Goal: Task Accomplishment & Management: Manage account settings

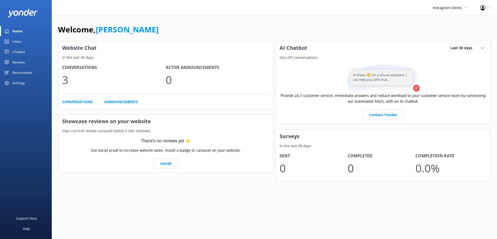
click at [157, 27] on div "Welcome, [PERSON_NAME]" at bounding box center [274, 32] width 433 height 18
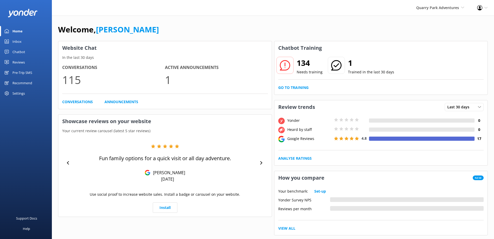
click at [25, 93] on div "Settings" at bounding box center [26, 93] width 52 height 10
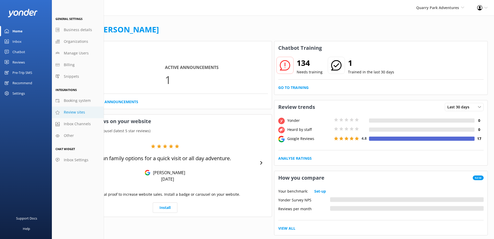
click at [76, 113] on span "Review sites" at bounding box center [74, 112] width 21 height 6
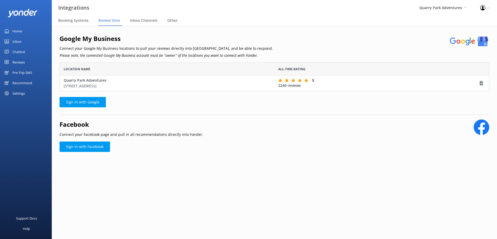
scroll to position [25, 426]
click at [23, 95] on div "Settings" at bounding box center [18, 93] width 12 height 10
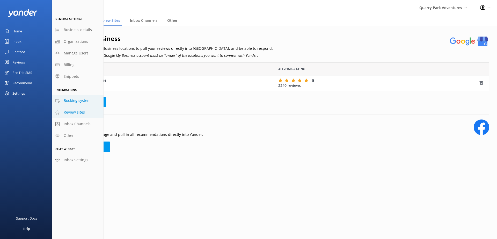
click at [81, 102] on span "Booking system" at bounding box center [77, 101] width 27 height 6
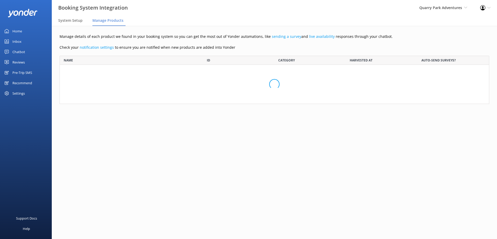
scroll to position [834, 422]
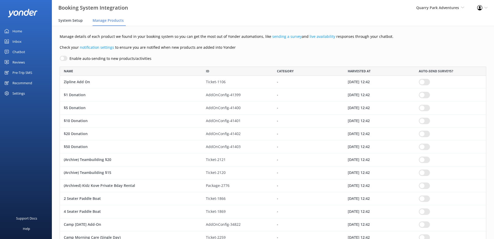
click at [72, 22] on span "System Setup" at bounding box center [70, 20] width 24 height 5
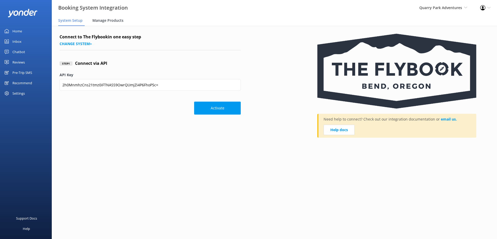
click at [115, 21] on span "Manage Products" at bounding box center [107, 20] width 31 height 5
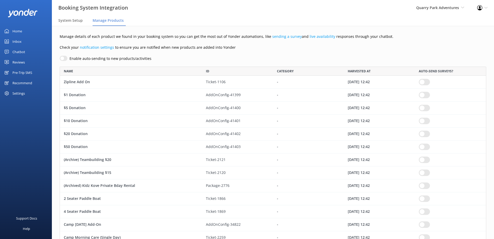
scroll to position [834, 422]
